Goal: Navigation & Orientation: Find specific page/section

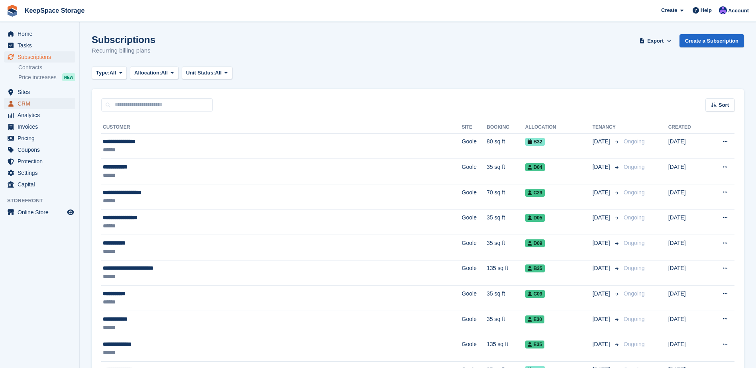
drag, startPoint x: 40, startPoint y: 102, endPoint x: 45, endPoint y: 102, distance: 5.6
click at [40, 102] on span "CRM" at bounding box center [42, 103] width 48 height 11
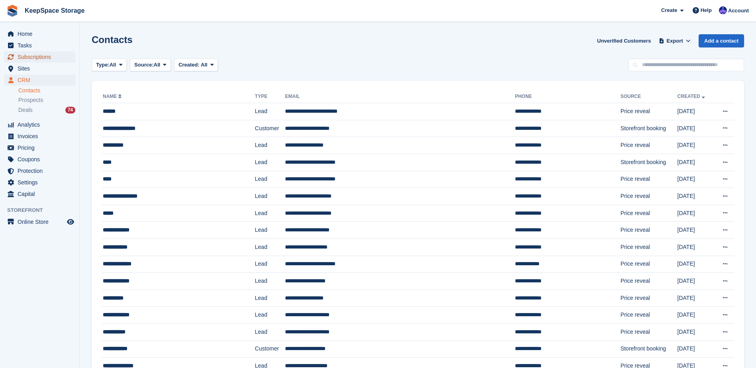
click at [41, 55] on span "Subscriptions" at bounding box center [42, 56] width 48 height 11
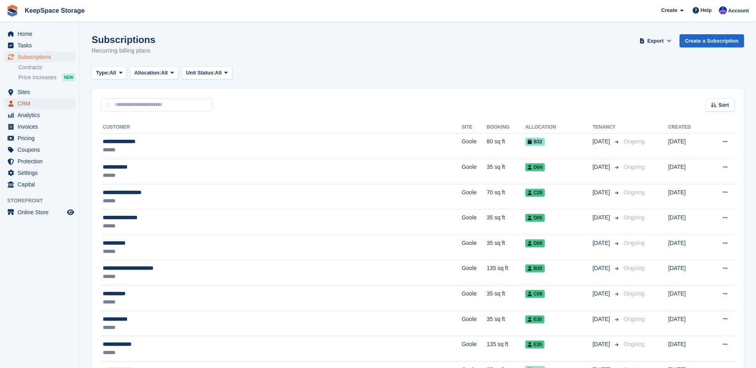
click at [44, 100] on span "CRM" at bounding box center [42, 103] width 48 height 11
